Goal: Information Seeking & Learning: Learn about a topic

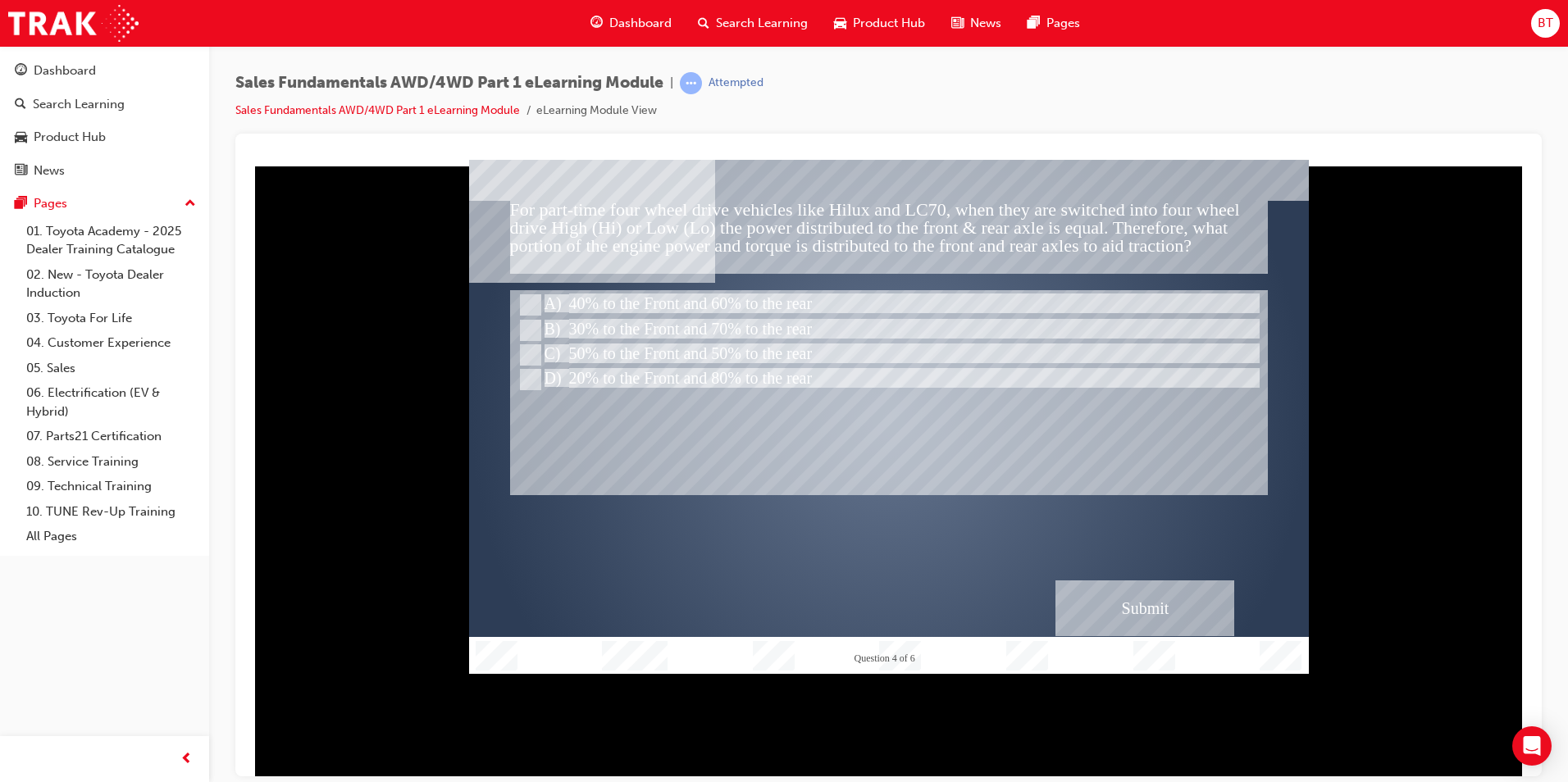
click at [1179, 605] on div "Submit" at bounding box center [1144, 607] width 179 height 56
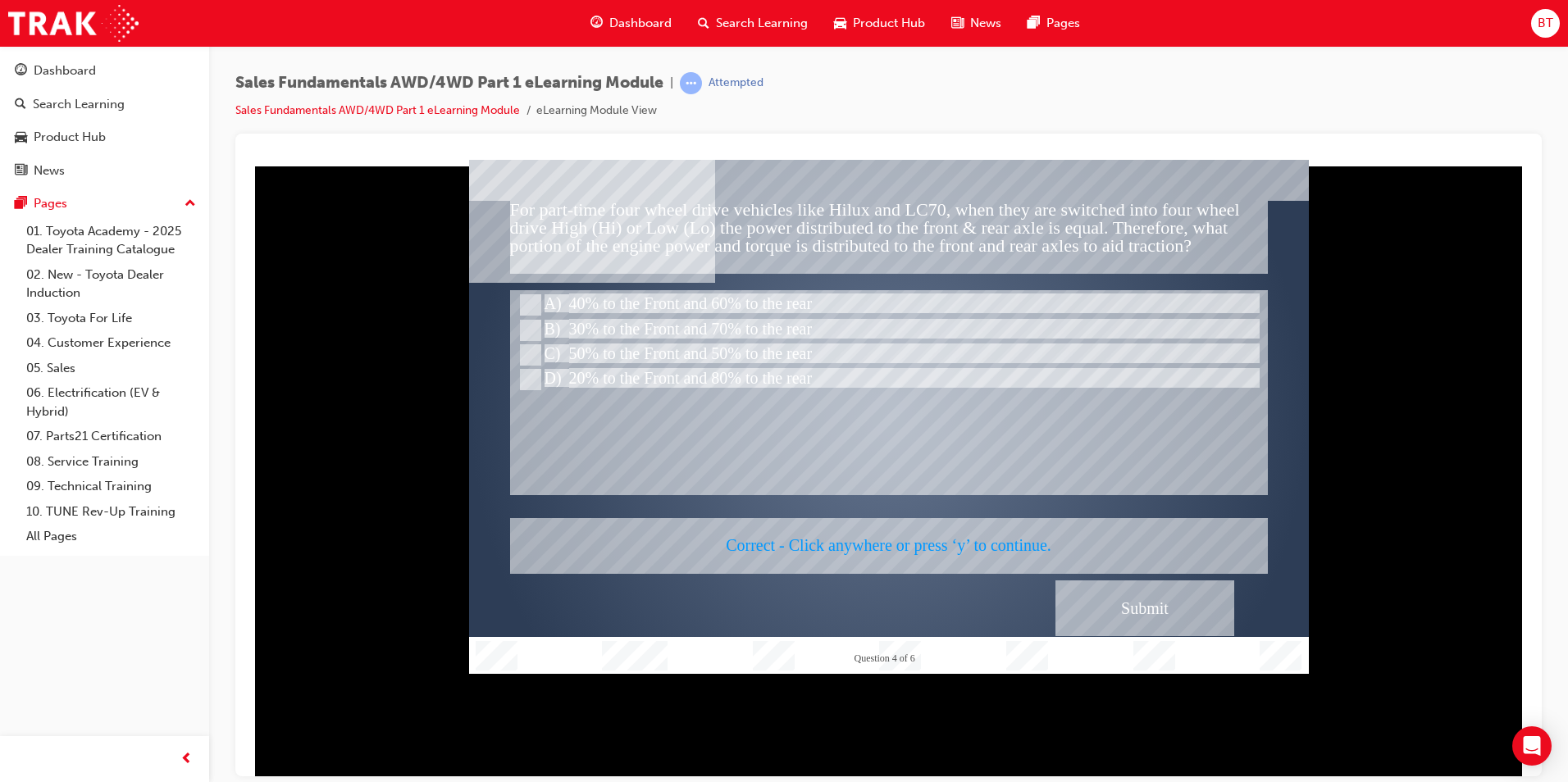
click at [1082, 478] on div at bounding box center [889, 416] width 840 height 514
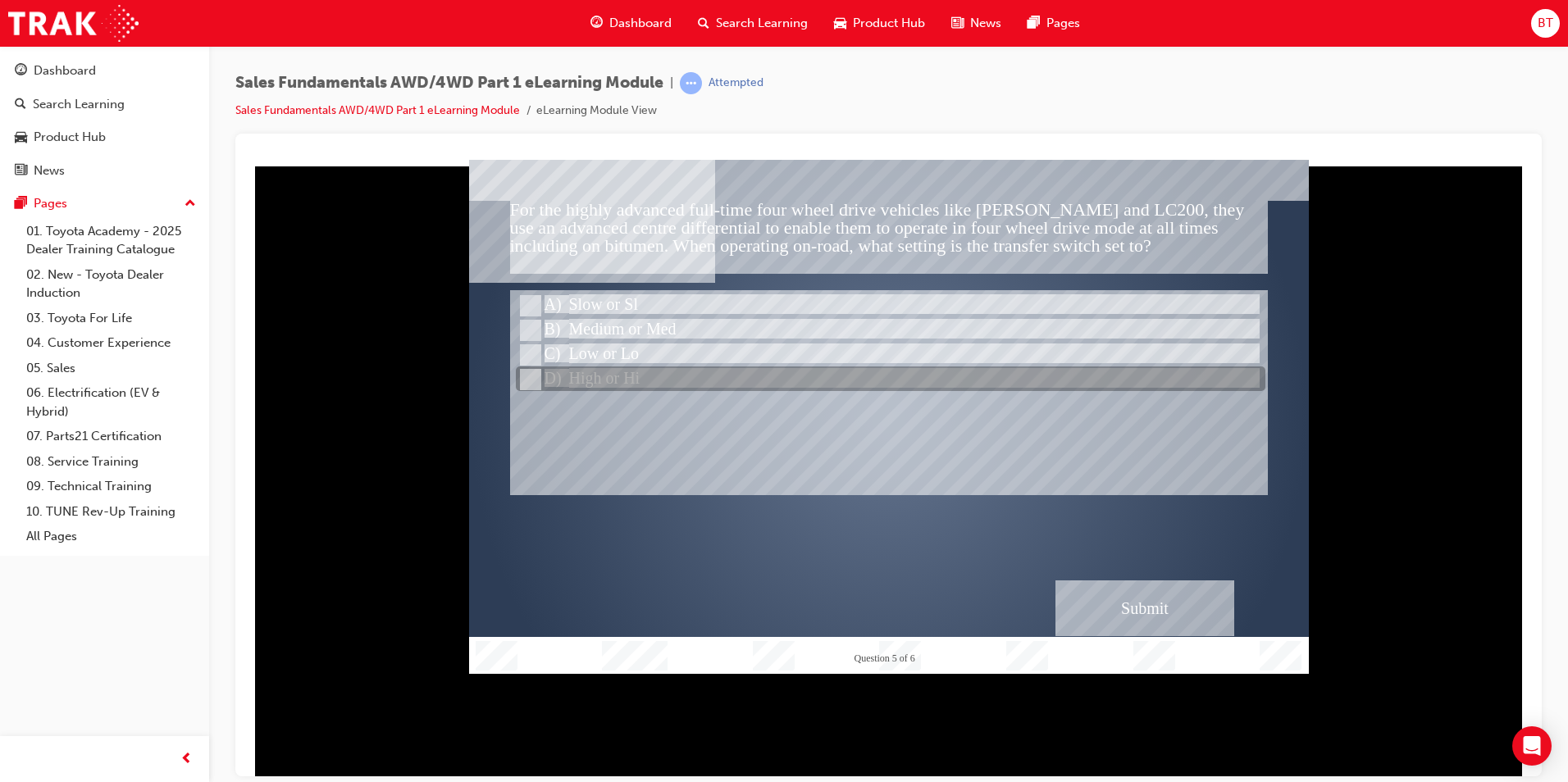
click at [623, 382] on div at bounding box center [891, 379] width 750 height 24
radio input "true"
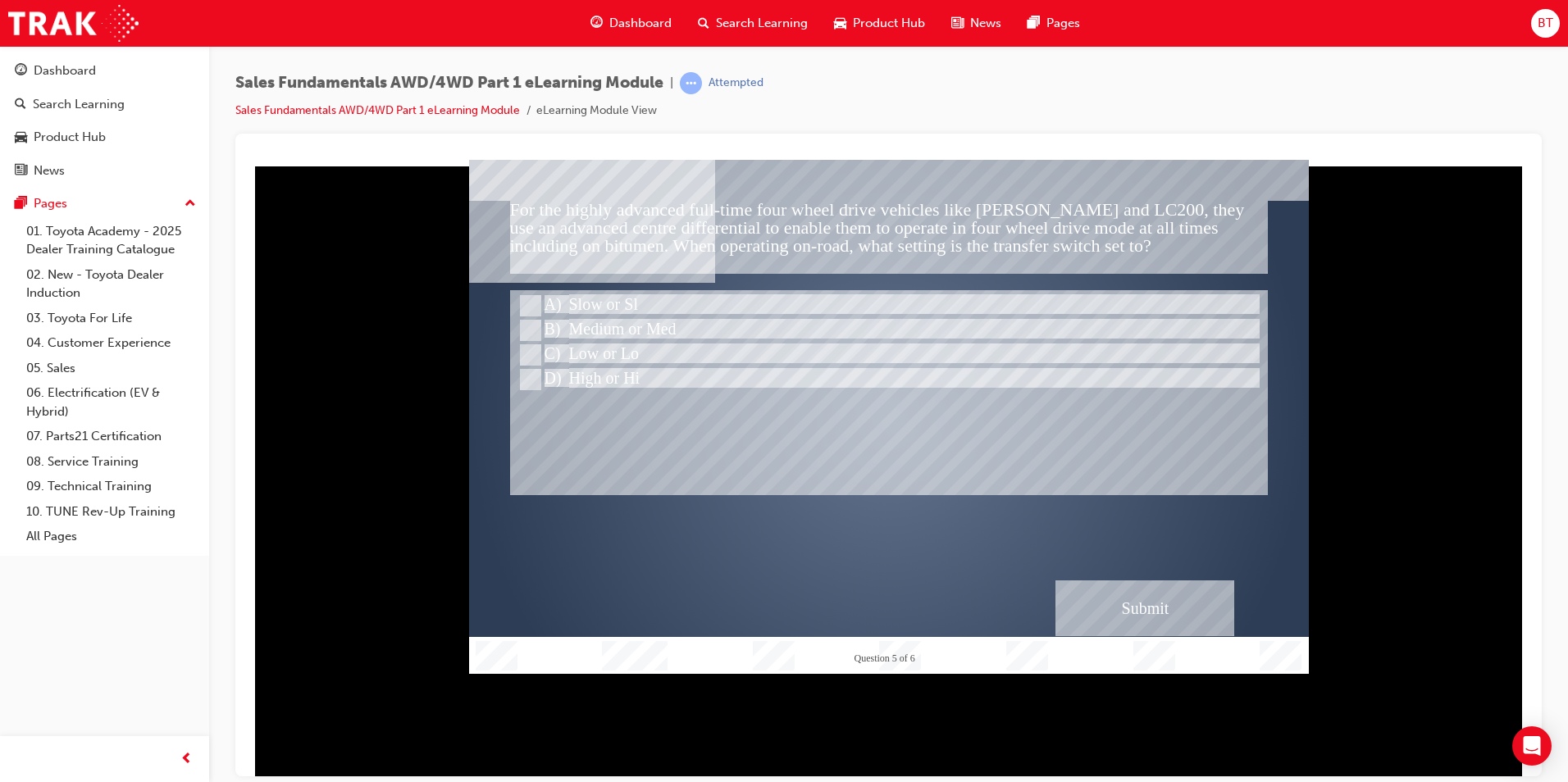
click at [1130, 620] on div "Submit" at bounding box center [1144, 607] width 179 height 56
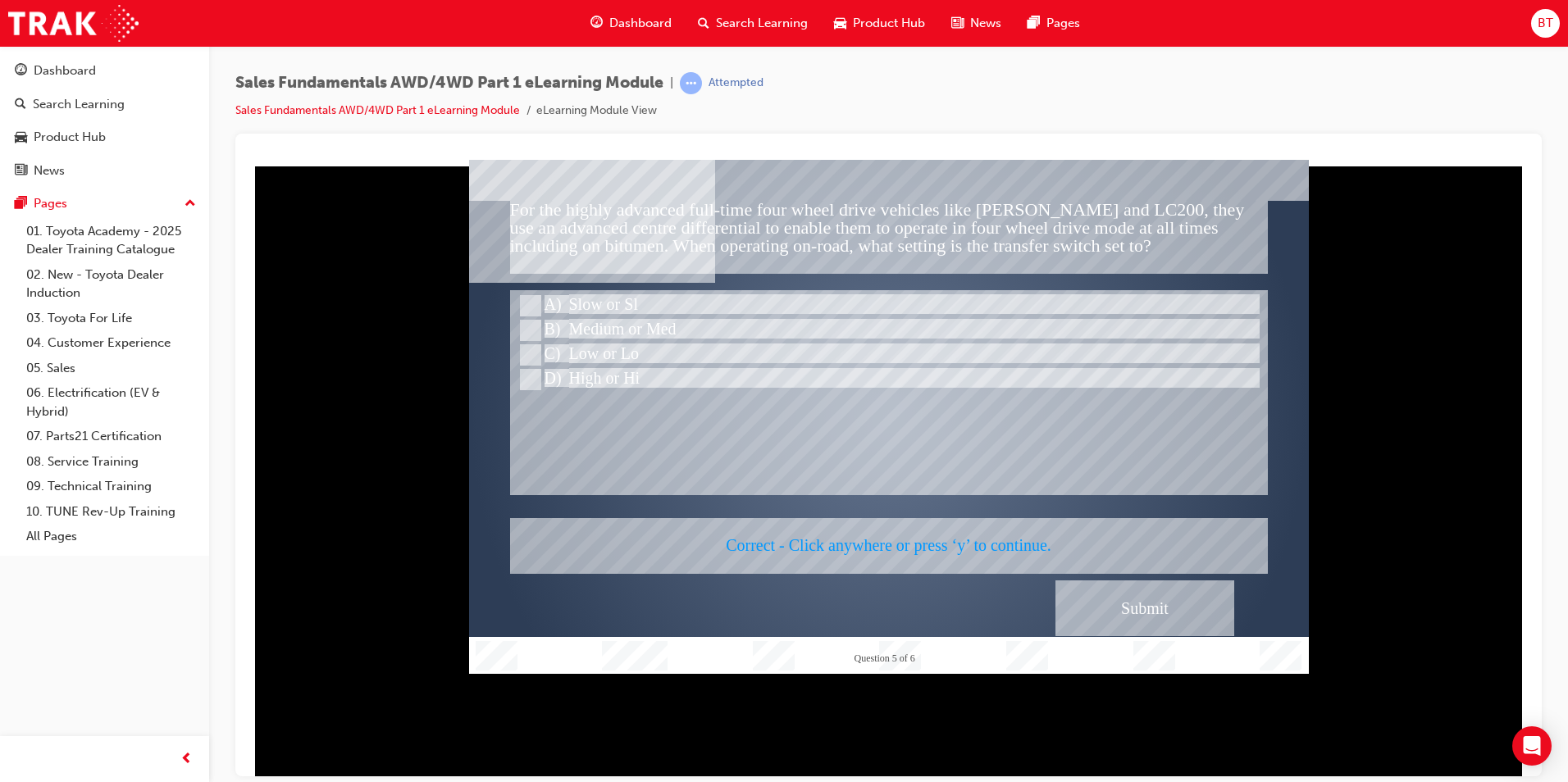
click at [994, 449] on div at bounding box center [889, 416] width 840 height 514
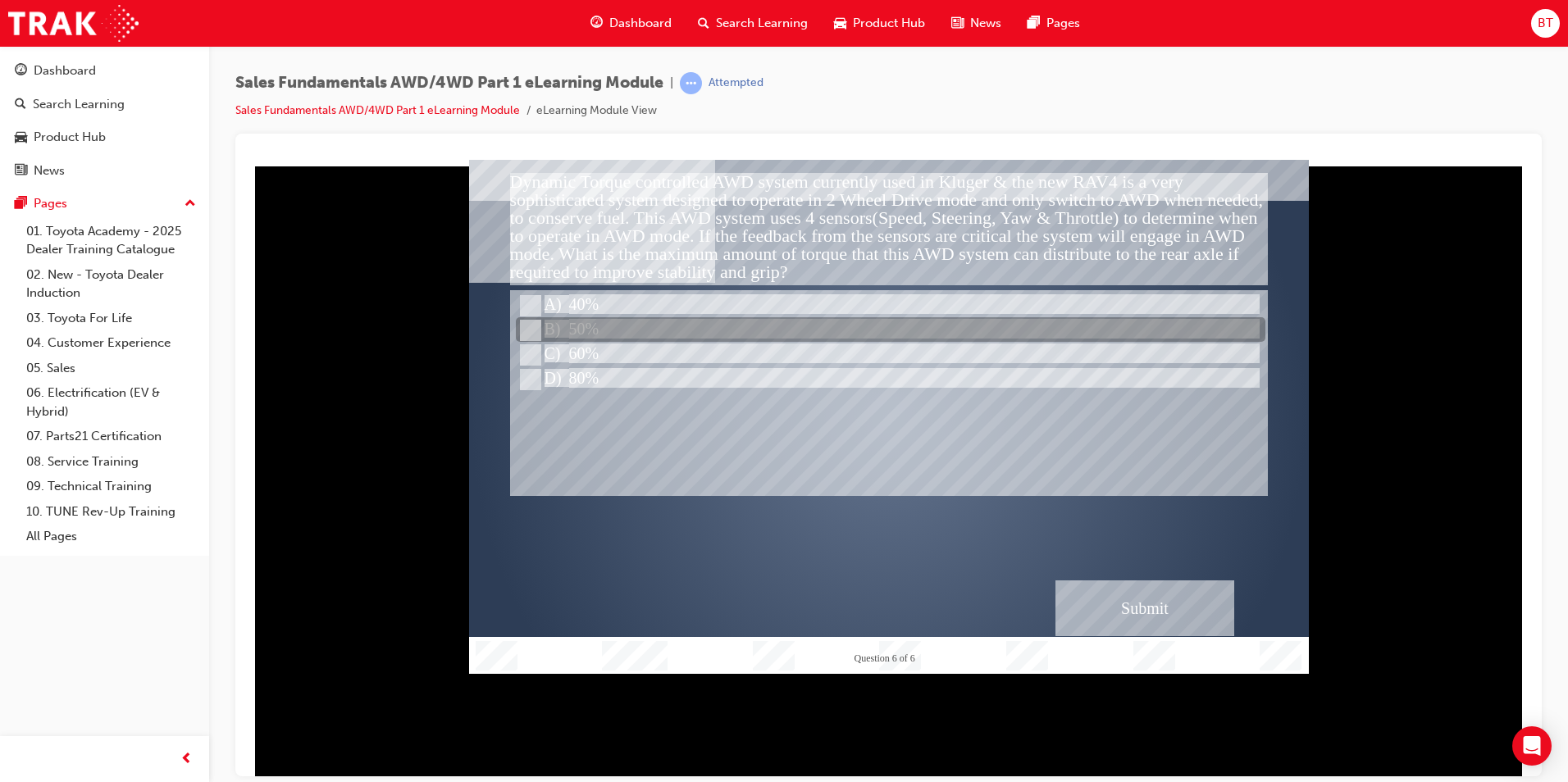
click at [602, 335] on div at bounding box center [891, 330] width 750 height 24
radio input "true"
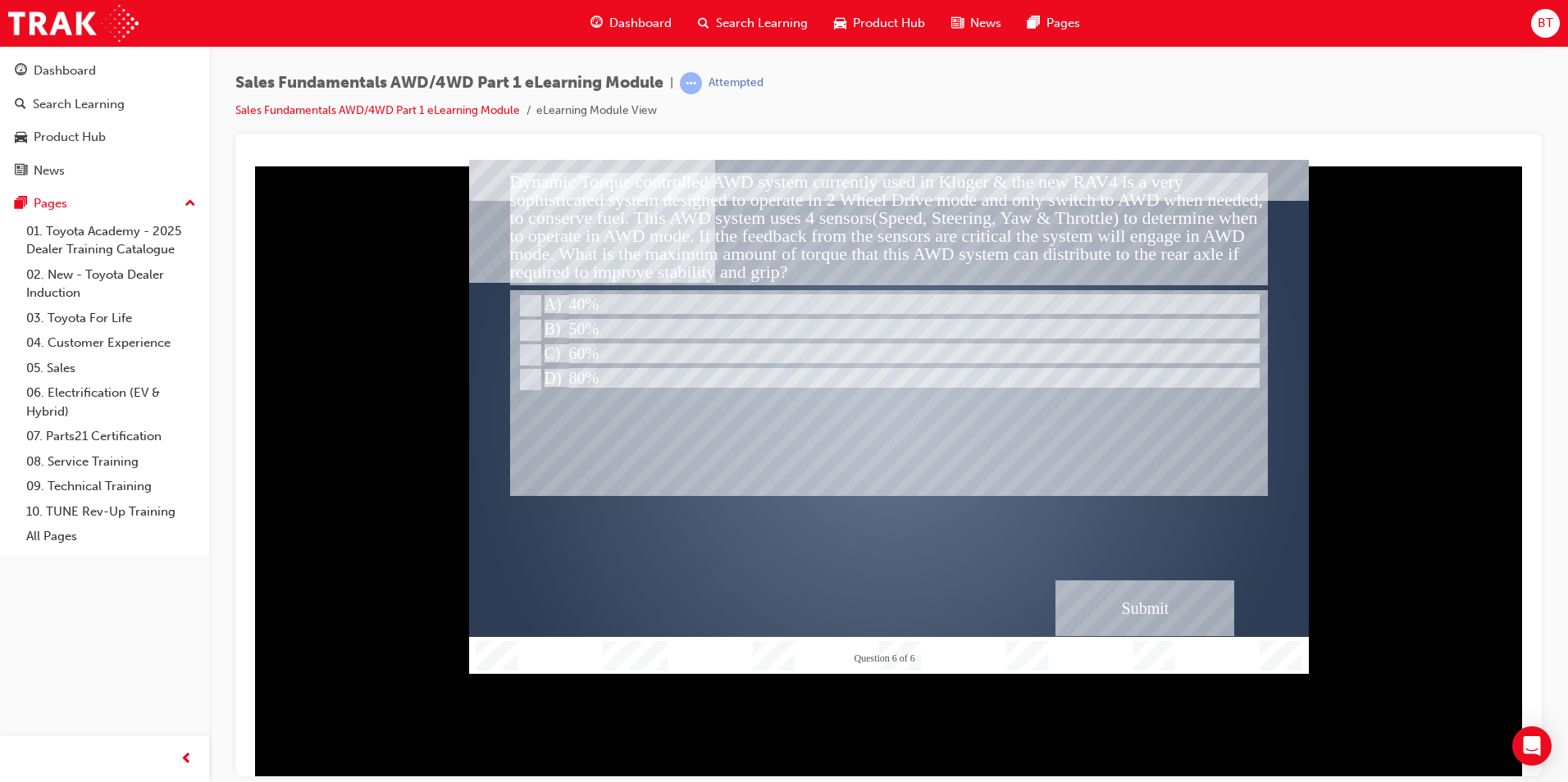
click at [1131, 605] on div "Submit" at bounding box center [1144, 607] width 179 height 56
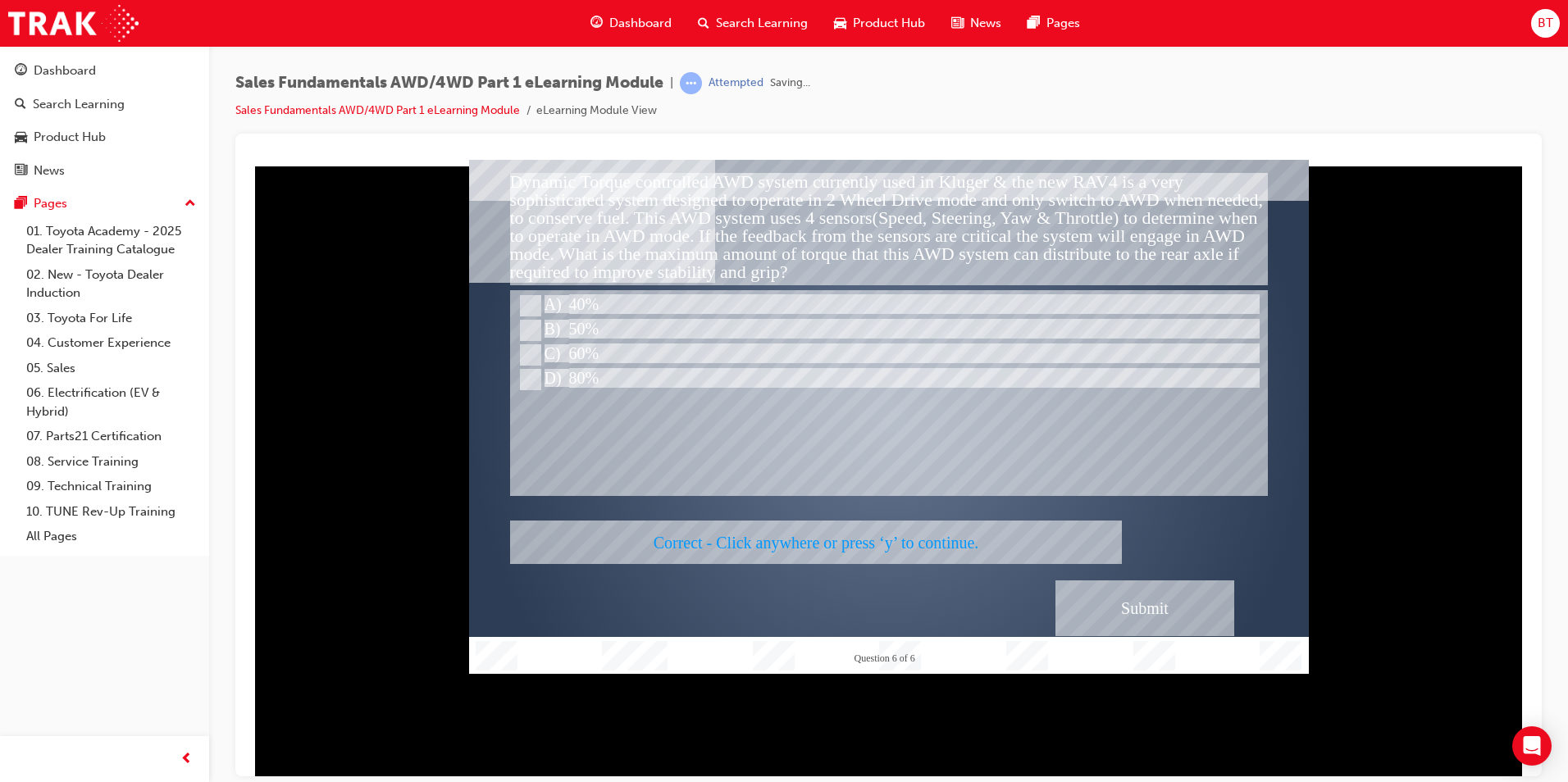
click at [1015, 419] on div at bounding box center [889, 416] width 840 height 514
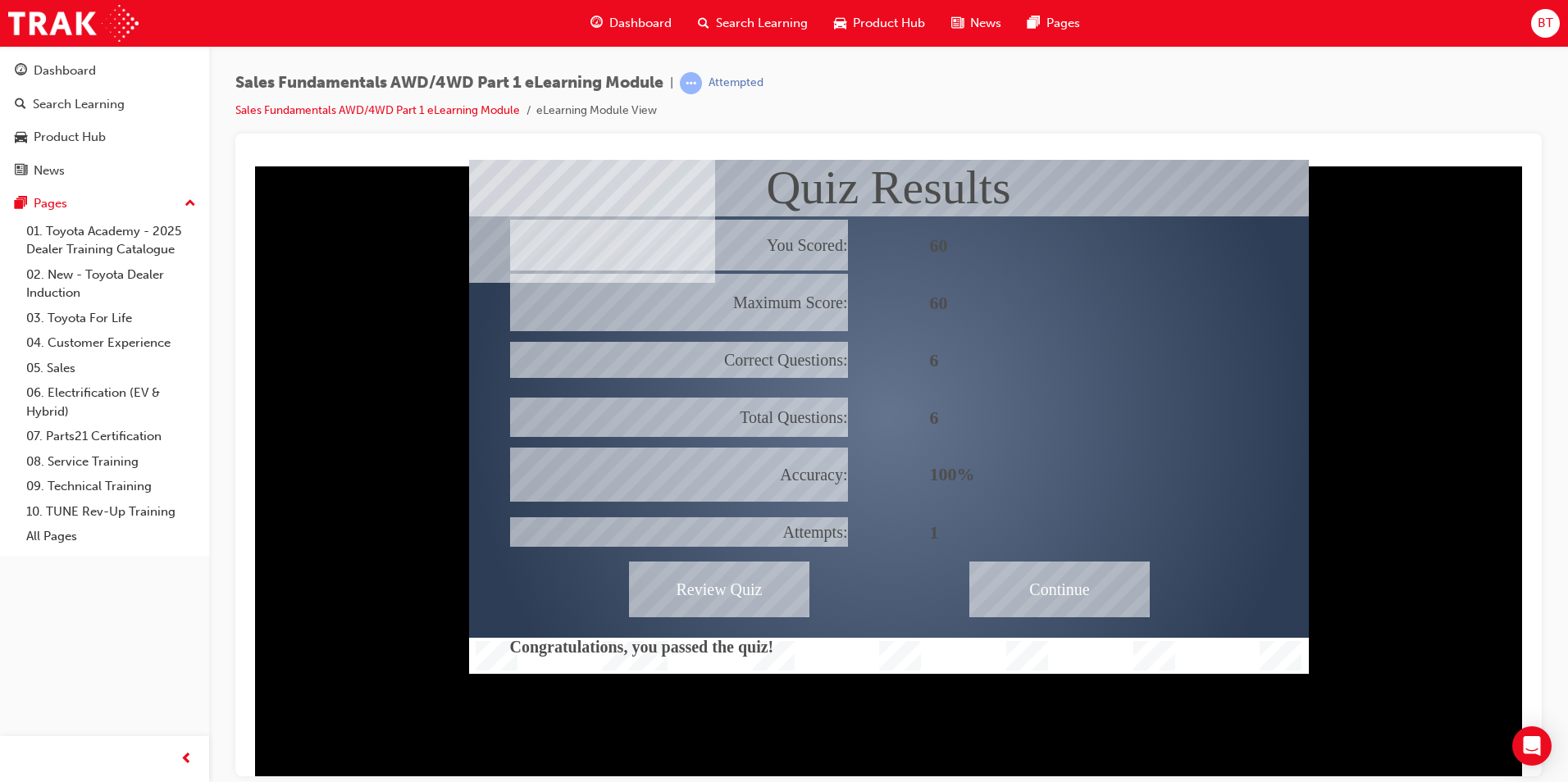
click at [1051, 591] on div "Continue" at bounding box center [1059, 588] width 180 height 56
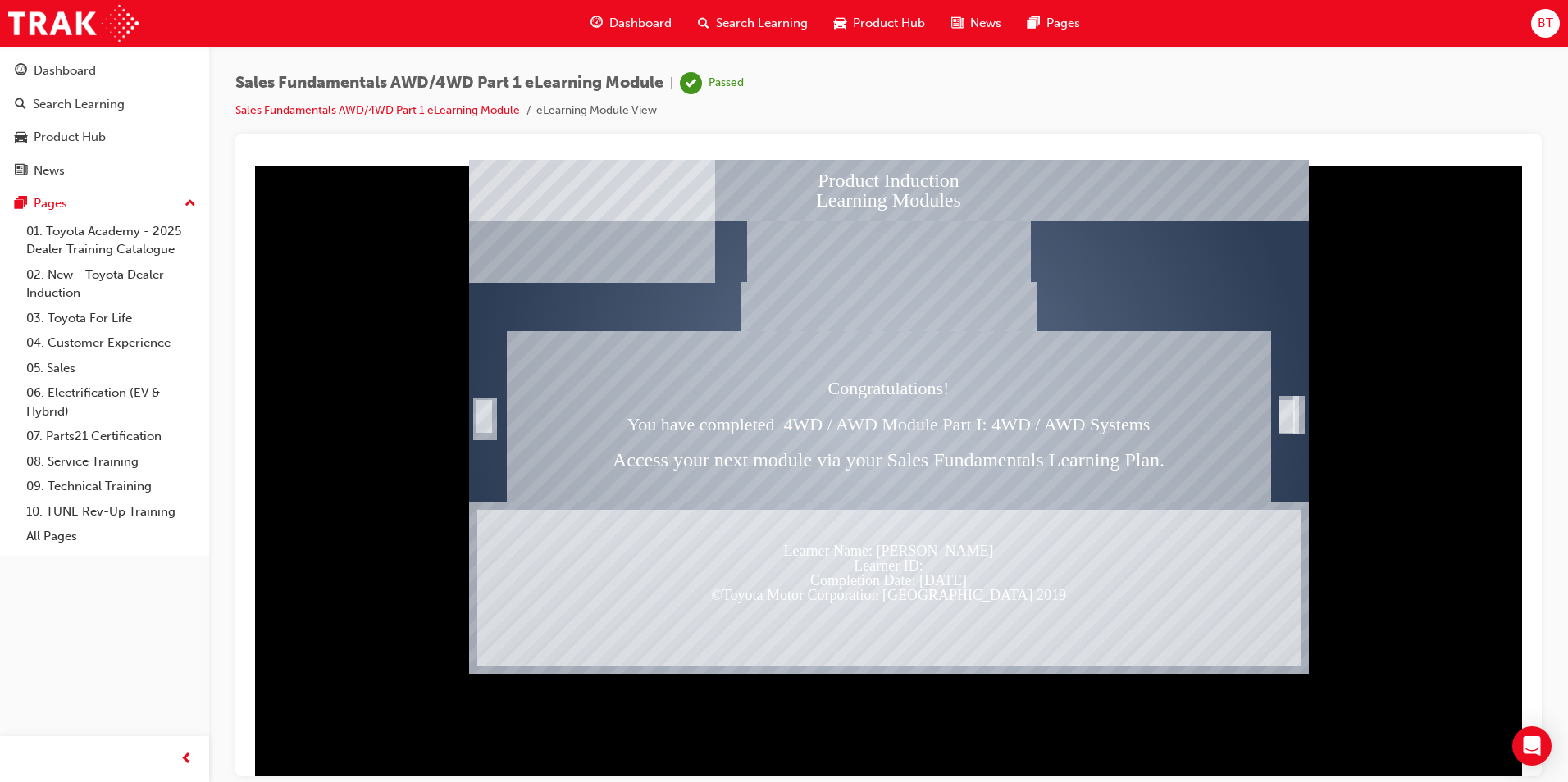
click at [717, 25] on span "Search Learning" at bounding box center [762, 23] width 92 height 19
